Goal: Find specific page/section: Find specific page/section

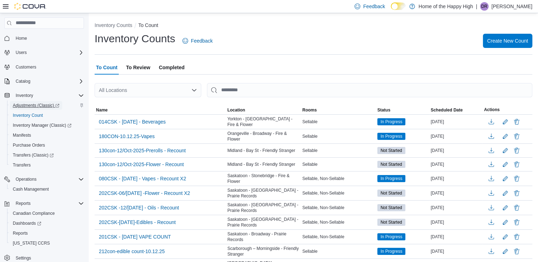
click at [28, 105] on span "Adjustments (Classic)" at bounding box center [36, 106] width 47 height 6
